Goal: Check status: Check status

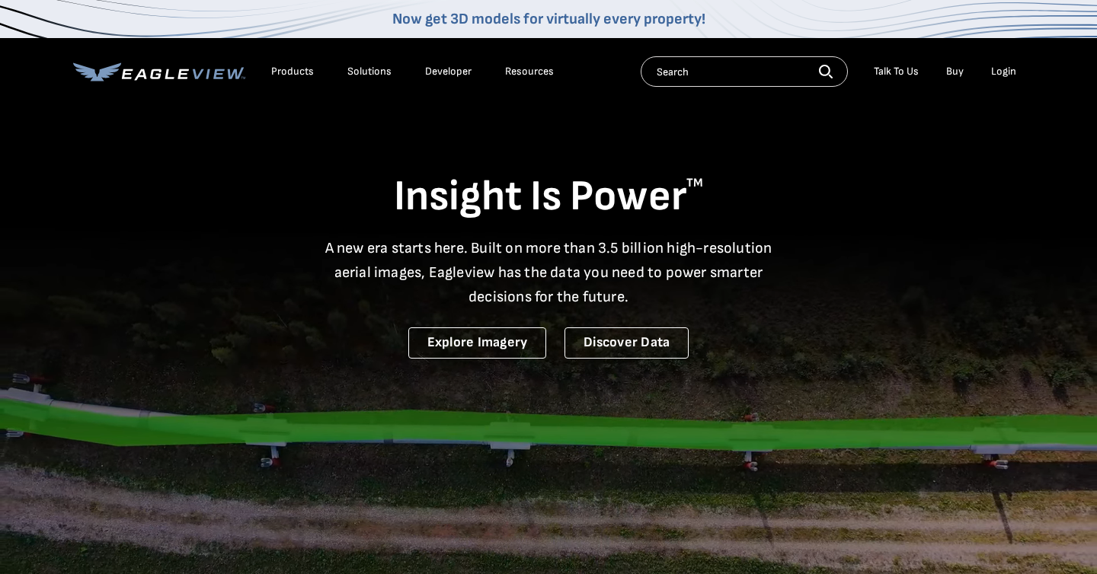
click at [1003, 74] on div "Login" at bounding box center [1003, 72] width 25 height 14
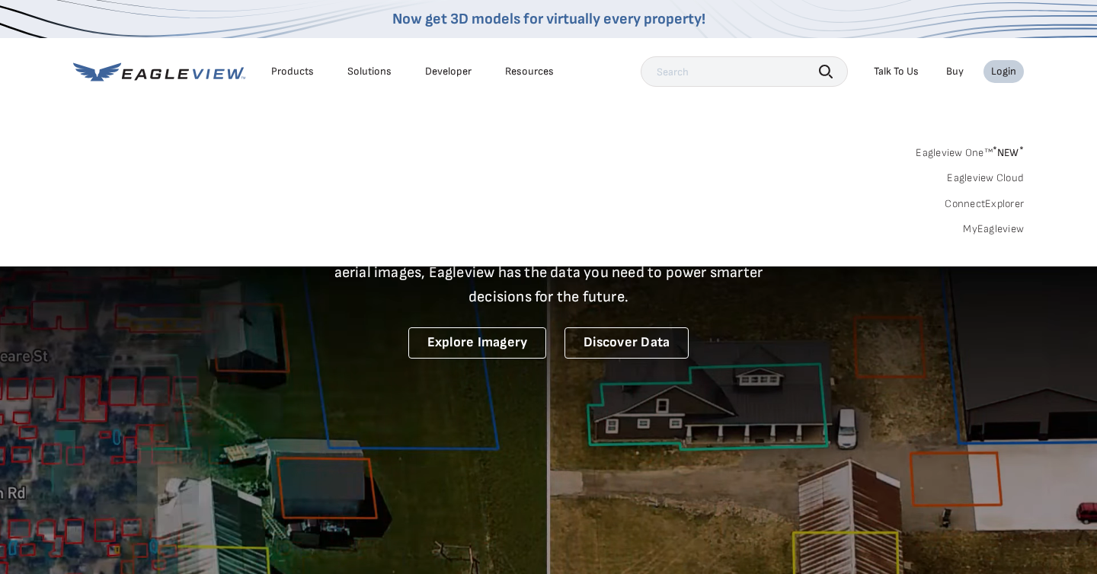
click at [980, 224] on link "MyEagleview" at bounding box center [993, 229] width 61 height 14
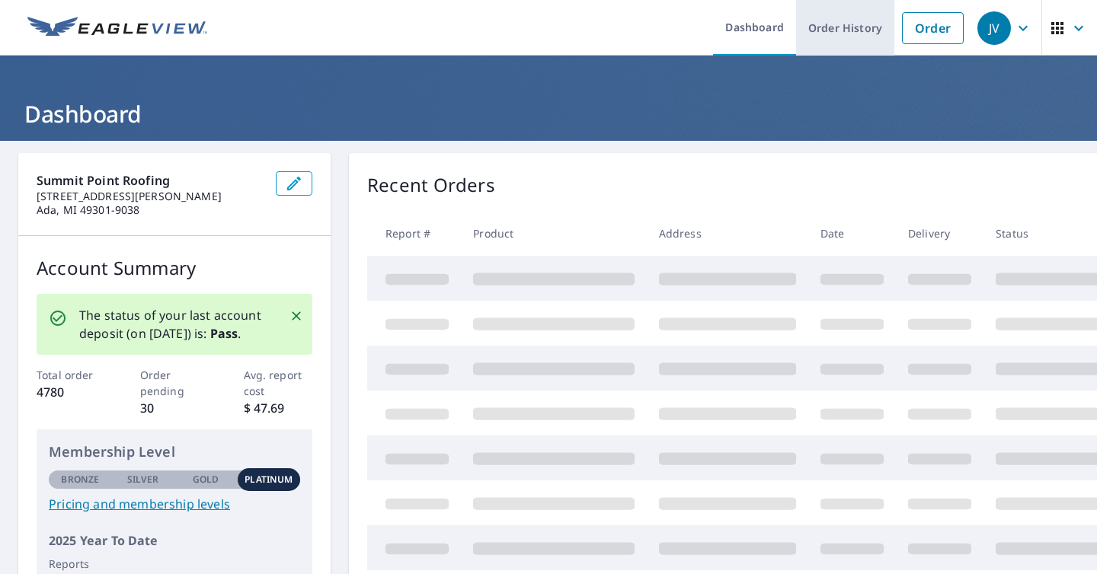
click at [851, 28] on link "Order History" at bounding box center [845, 28] width 98 height 56
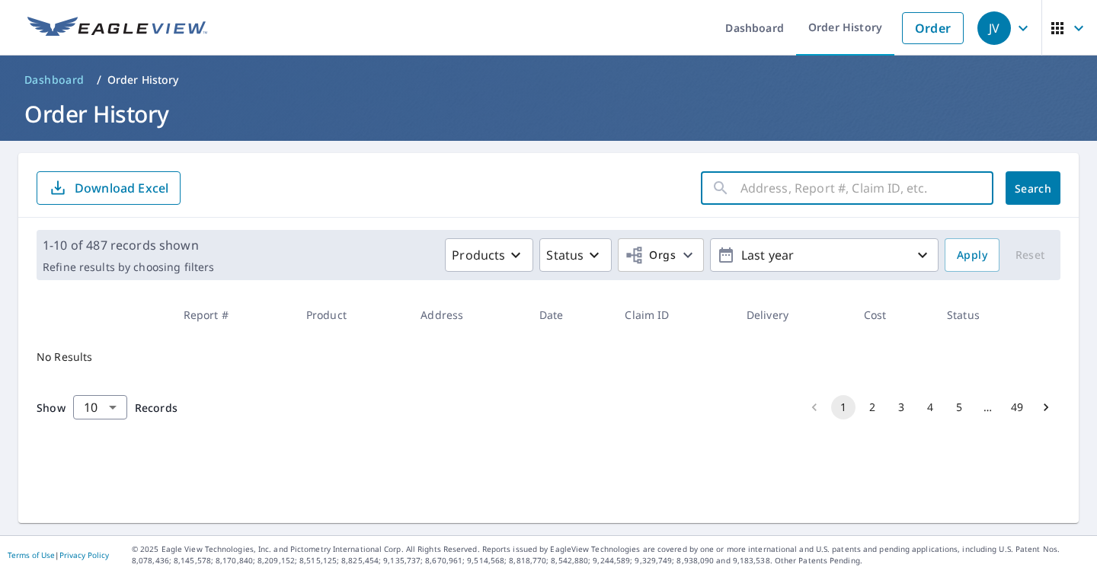
click at [768, 199] on input "text" at bounding box center [866, 188] width 253 height 43
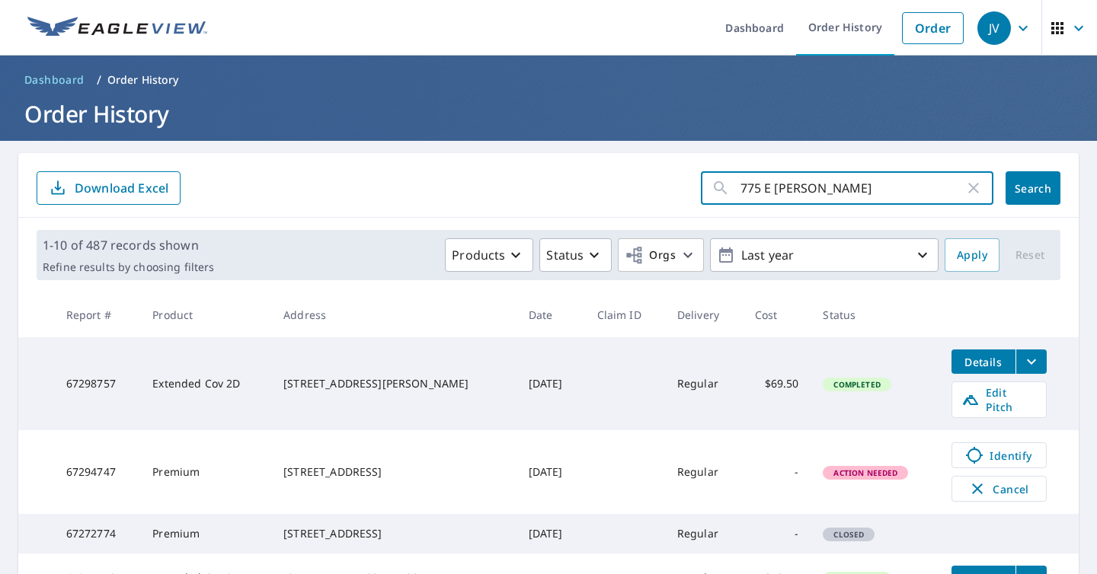
type input "775 E [PERSON_NAME]"
click button "Search" at bounding box center [1032, 188] width 55 height 34
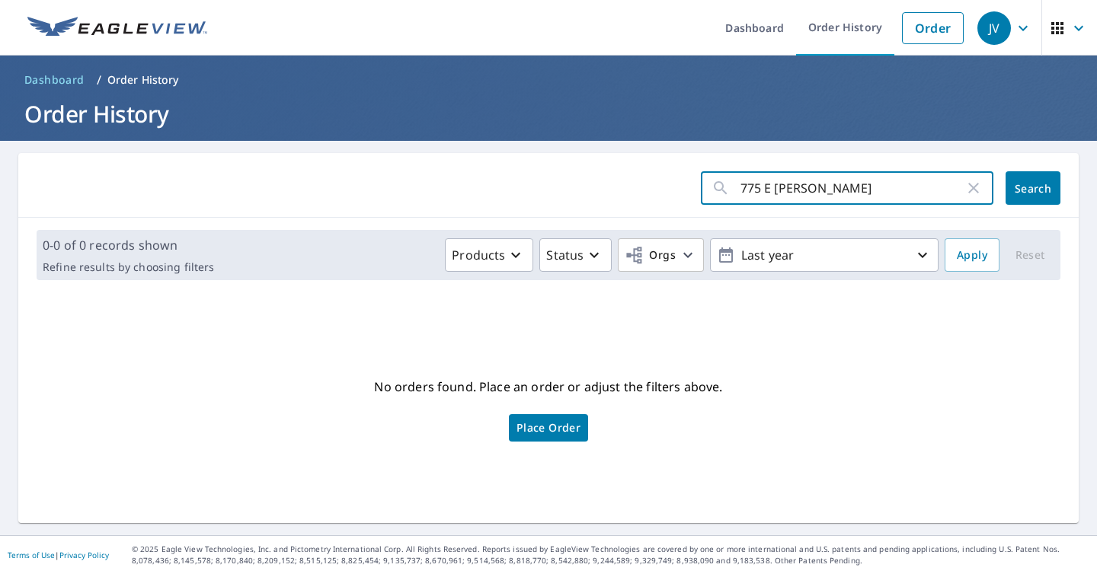
click at [806, 194] on input "775 E [PERSON_NAME]" at bounding box center [852, 188] width 224 height 43
type input "775"
click button "Search" at bounding box center [1032, 188] width 55 height 34
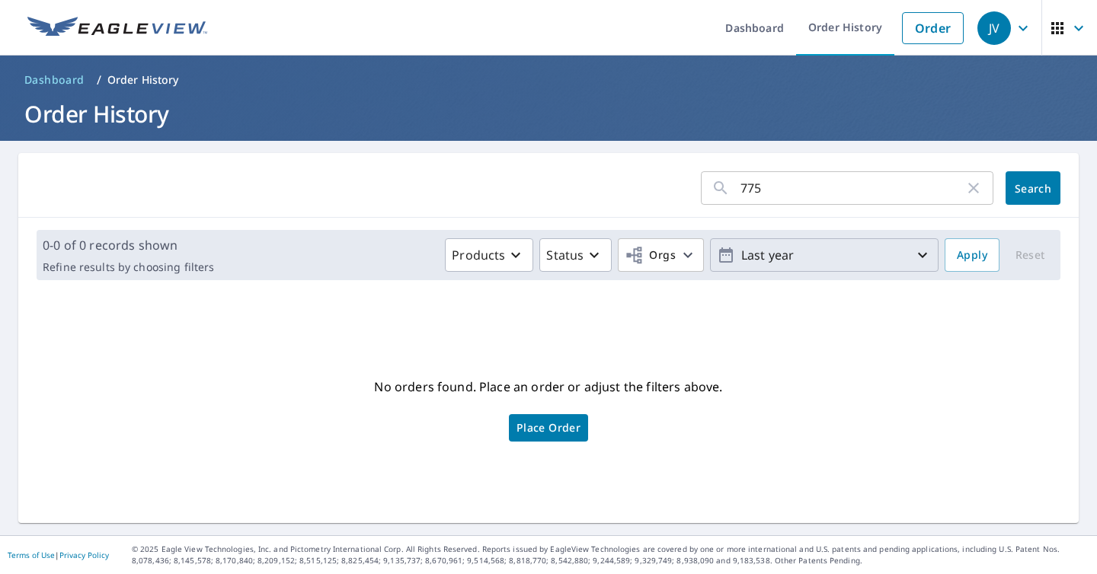
click at [774, 262] on p "Last year" at bounding box center [824, 255] width 178 height 27
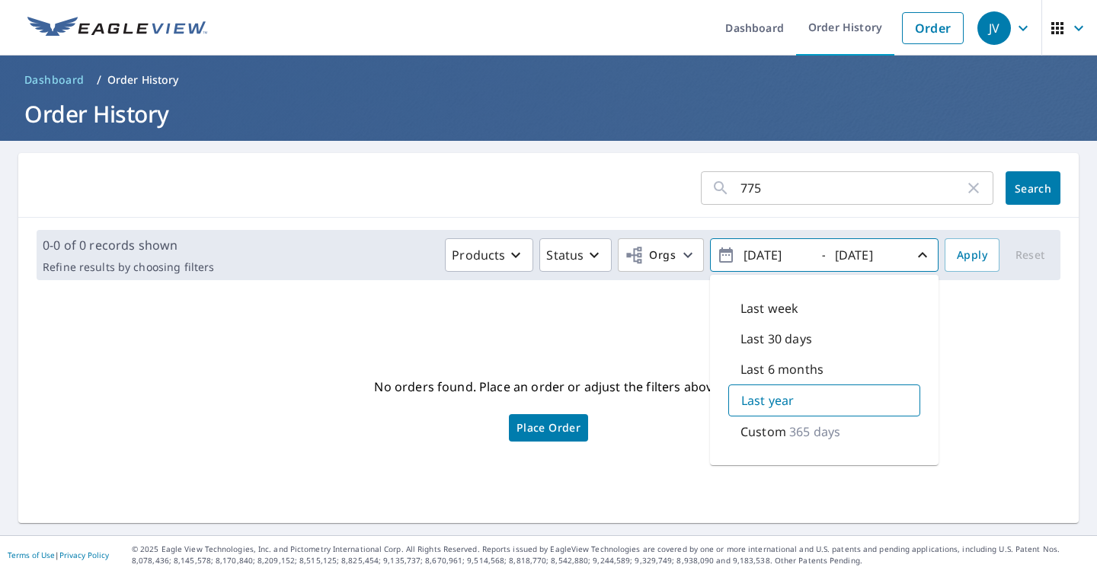
click at [621, 196] on form "775 ​ Search" at bounding box center [548, 188] width 1023 height 34
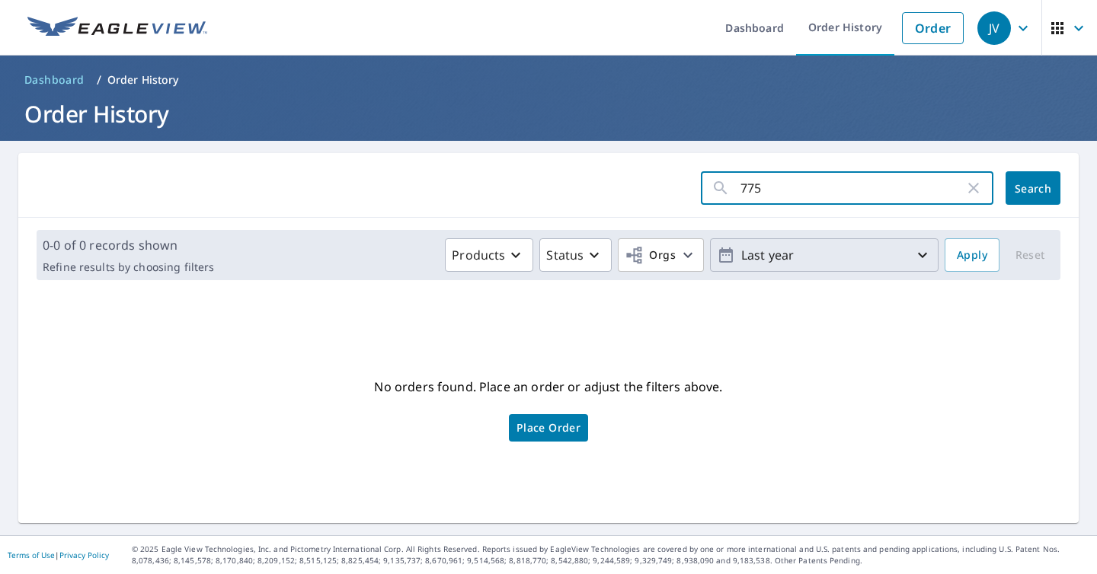
drag, startPoint x: 770, startPoint y: 190, endPoint x: 707, endPoint y: 190, distance: 63.2
click at [707, 190] on div "775 ​" at bounding box center [847, 188] width 292 height 34
click at [766, 189] on input "Jo" at bounding box center [852, 188] width 224 height 43
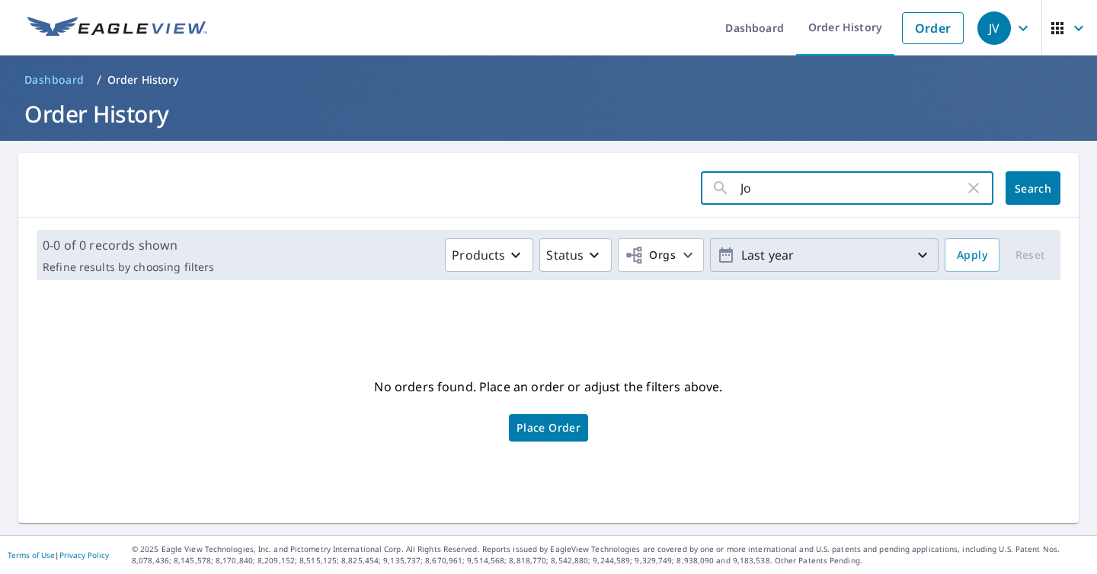
click at [766, 189] on input "Jo" at bounding box center [852, 188] width 224 height 43
type input "[STREET_ADDRESS]"
click button "Search" at bounding box center [1032, 188] width 55 height 34
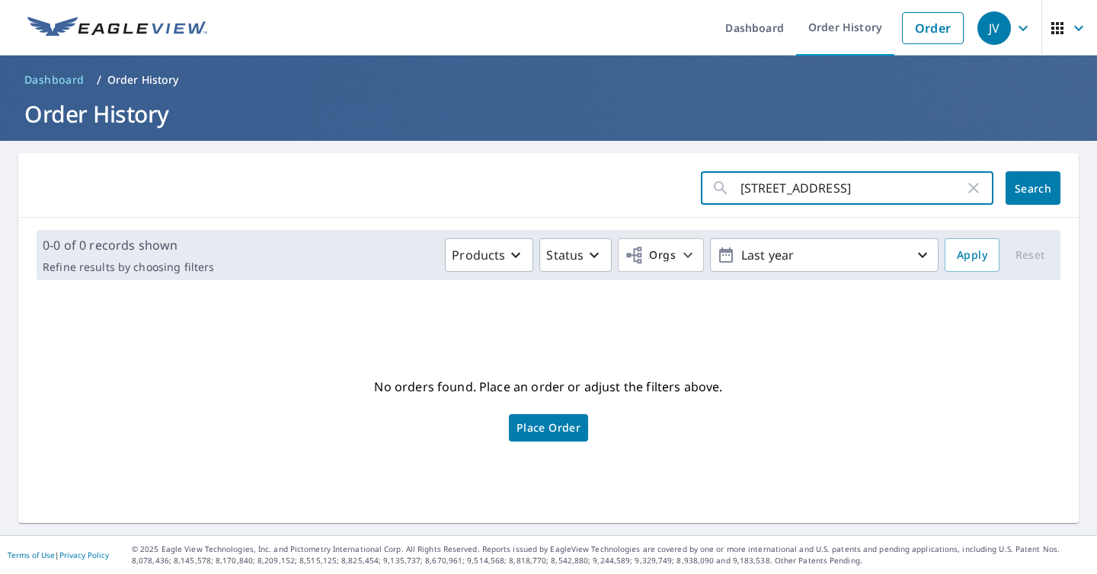
drag, startPoint x: 762, startPoint y: 188, endPoint x: 933, endPoint y: 193, distance: 171.4
click at [933, 193] on input "[STREET_ADDRESS]" at bounding box center [852, 188] width 224 height 43
type input "775"
click button "Search" at bounding box center [1032, 188] width 55 height 34
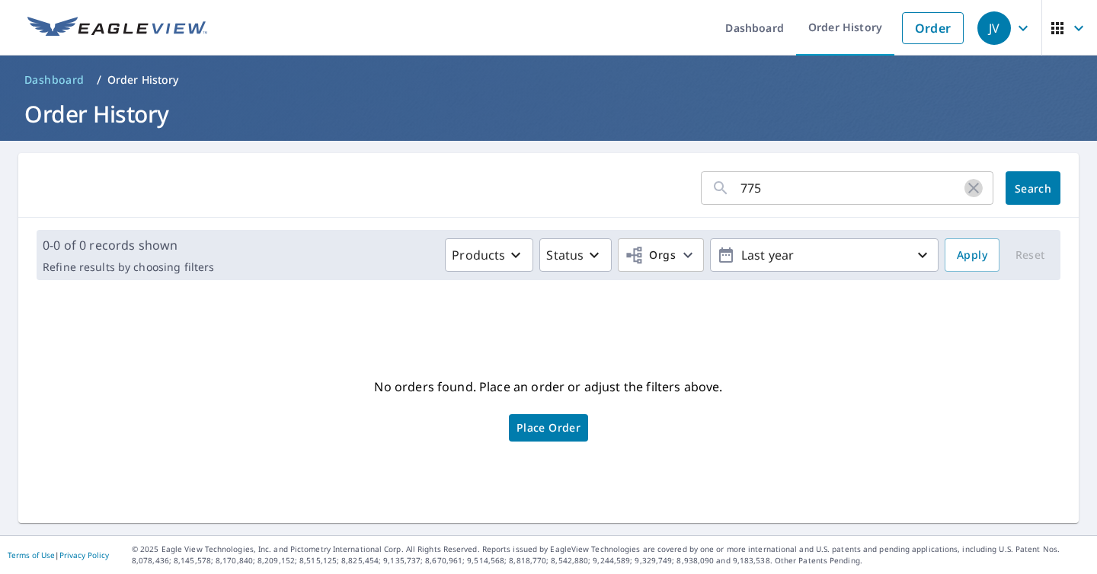
click at [975, 193] on icon "button" at bounding box center [973, 188] width 18 height 18
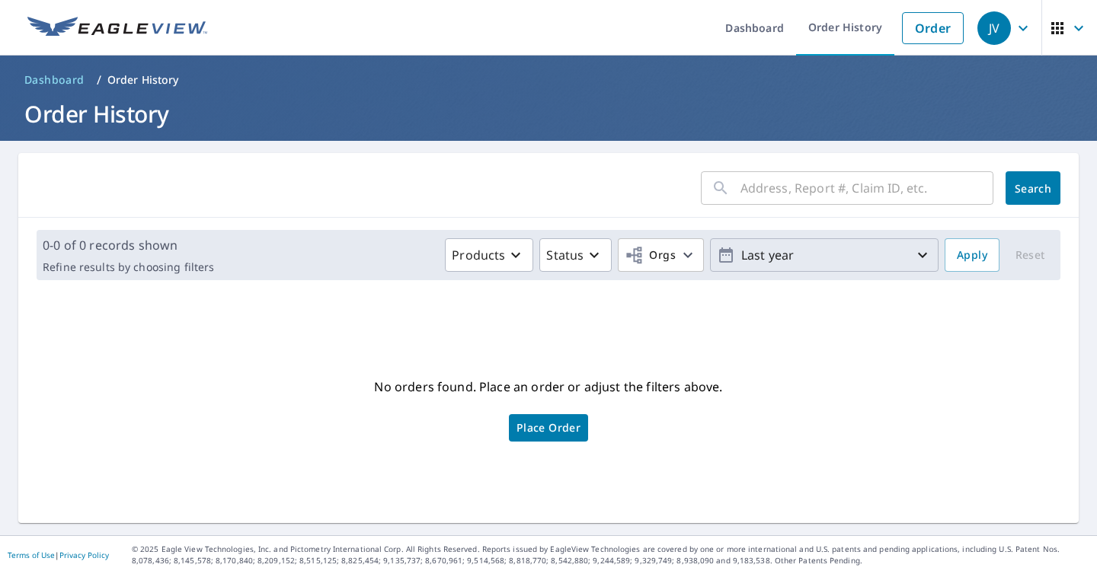
click at [825, 265] on p "Last year" at bounding box center [824, 255] width 178 height 27
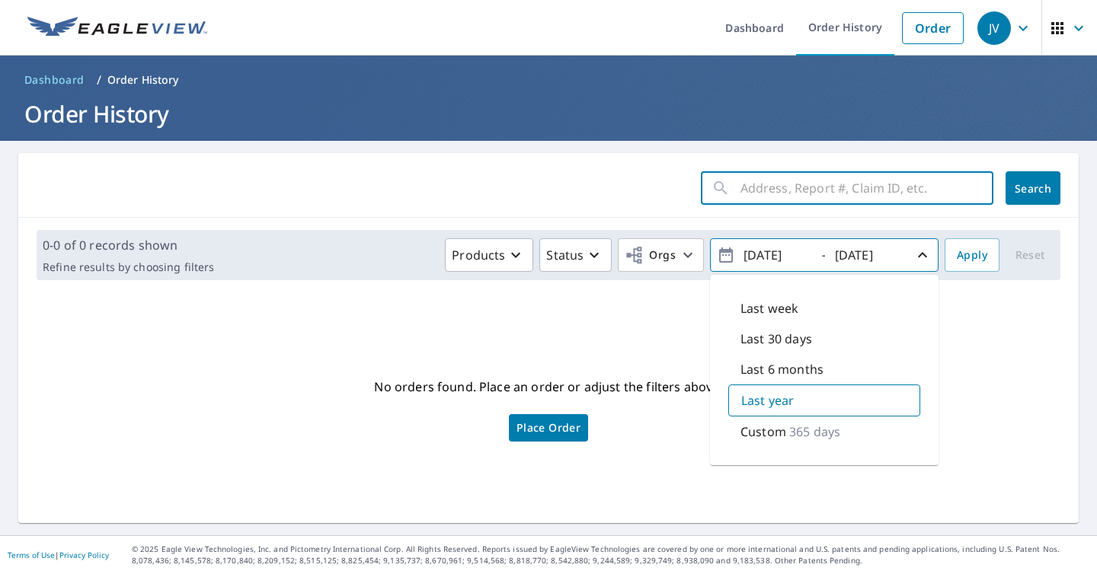
click at [771, 191] on input "text" at bounding box center [866, 188] width 253 height 43
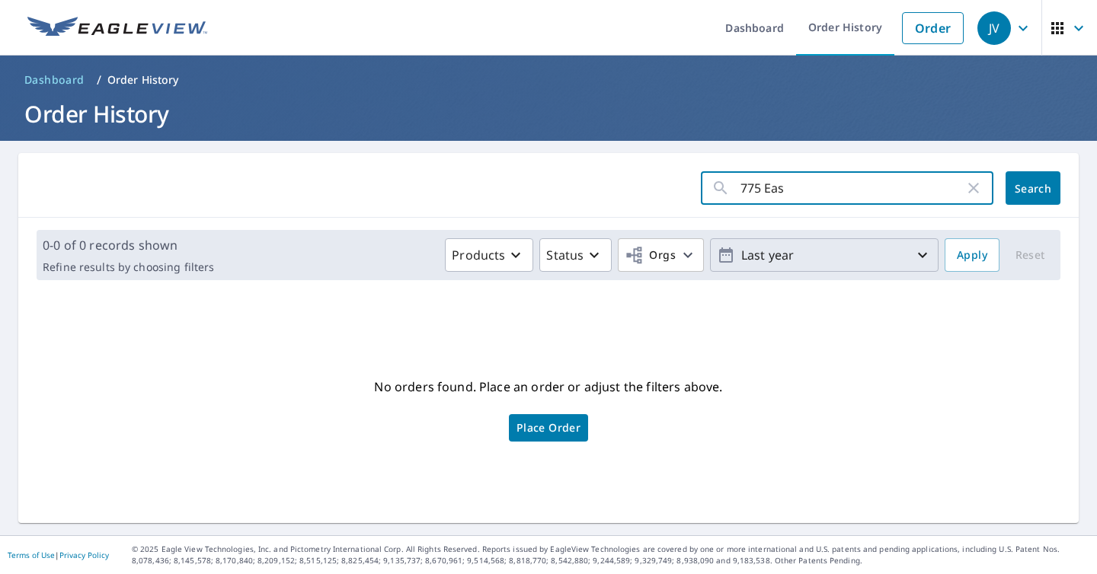
type input "775 East"
click button "Search" at bounding box center [1032, 188] width 55 height 34
drag, startPoint x: 755, startPoint y: 190, endPoint x: 834, endPoint y: 190, distance: 79.2
click at [833, 191] on input "775 East" at bounding box center [852, 188] width 224 height 43
type input "77"
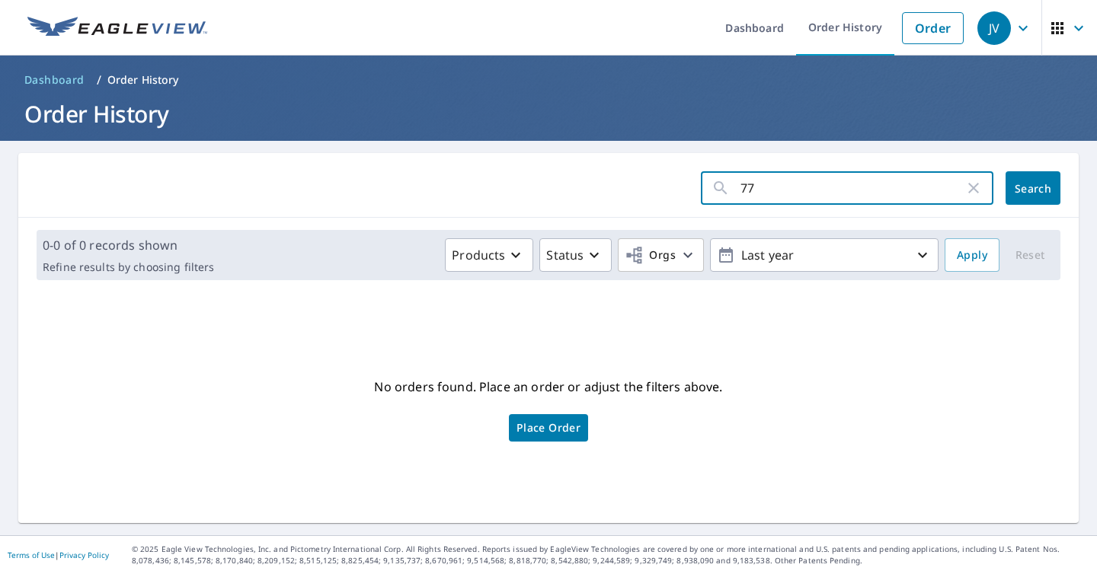
click button "Search" at bounding box center [1032, 188] width 55 height 34
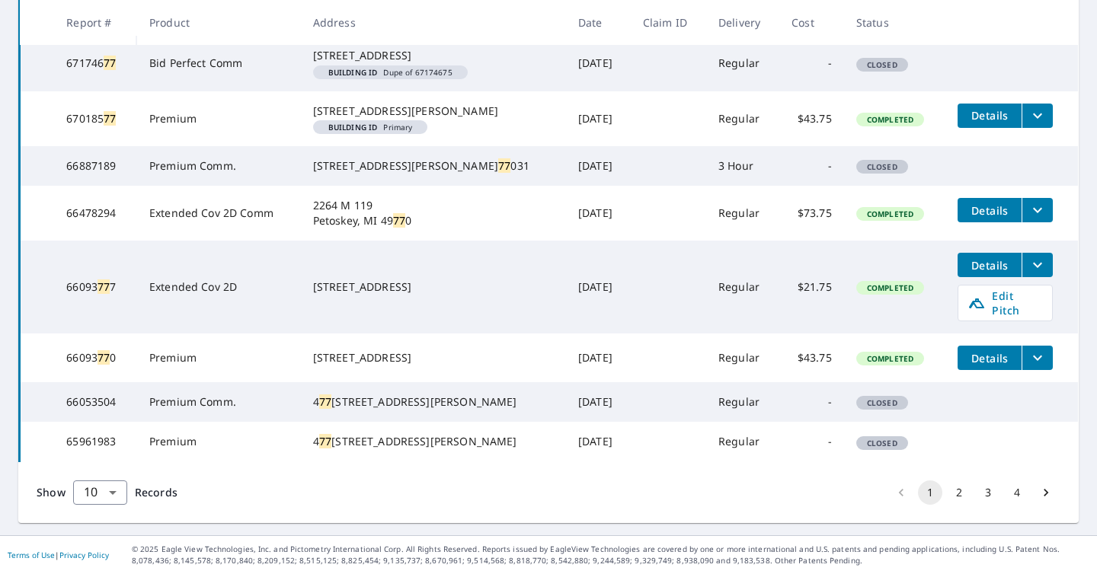
scroll to position [510, 0]
click at [955, 487] on button "2" at bounding box center [959, 493] width 24 height 24
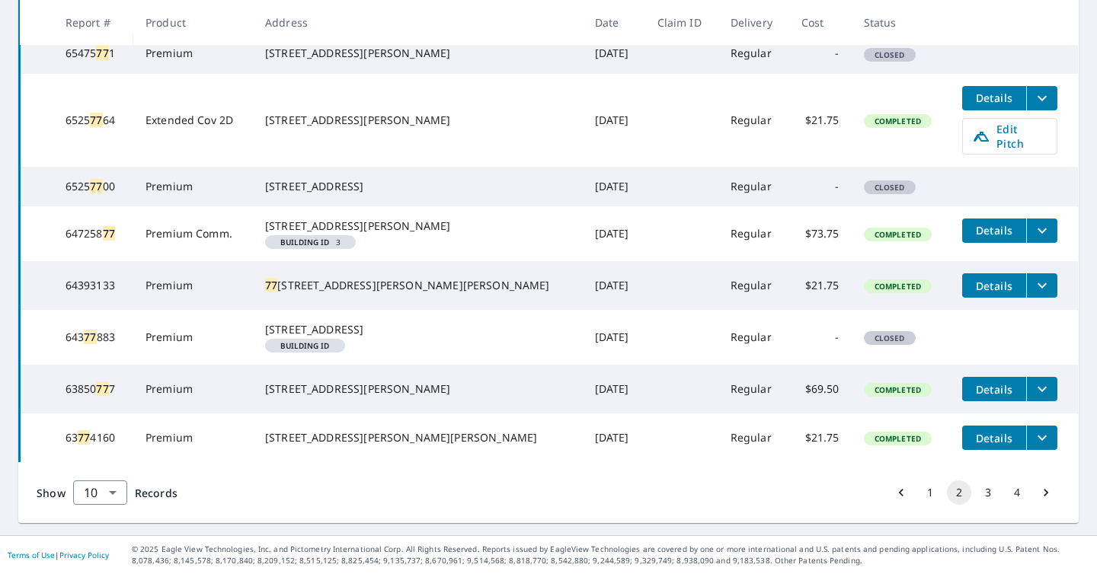
scroll to position [498, 0]
click at [982, 492] on button "3" at bounding box center [988, 493] width 24 height 24
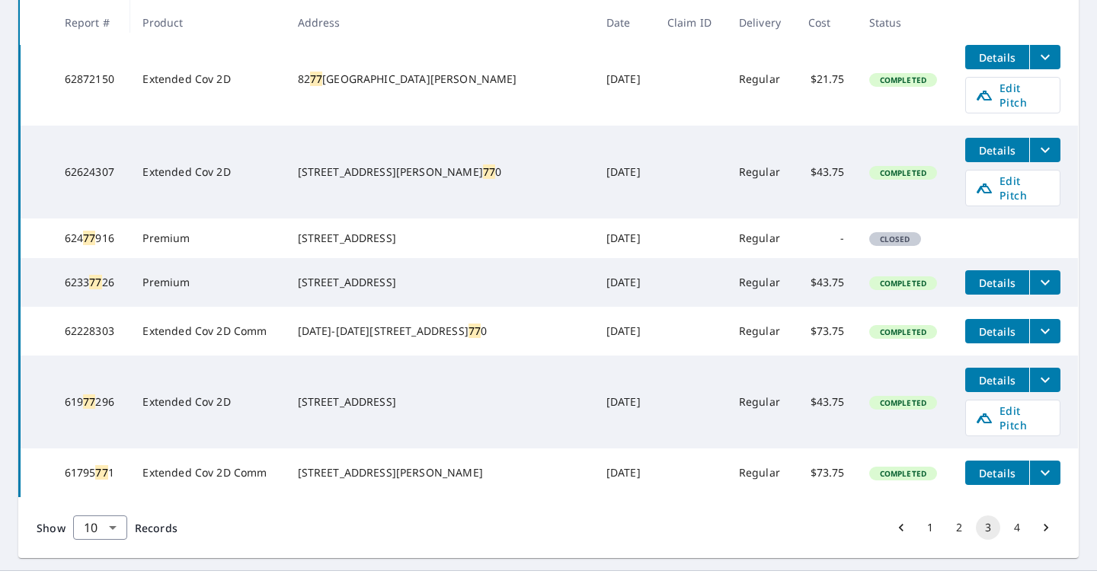
scroll to position [506, 0]
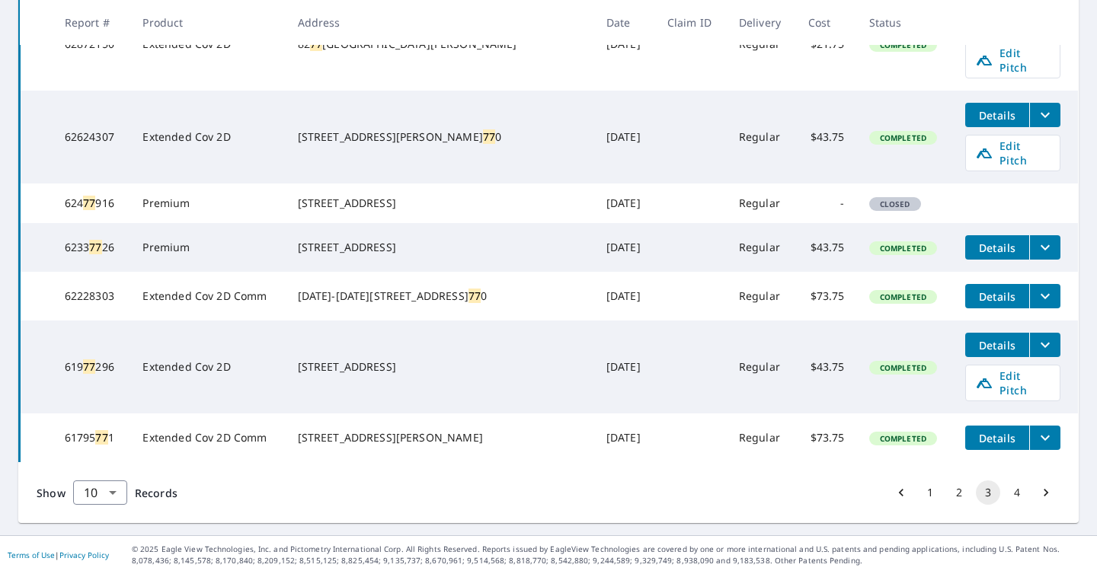
click at [1012, 490] on button "4" at bounding box center [1016, 493] width 24 height 24
